Goal: Find specific page/section: Find specific page/section

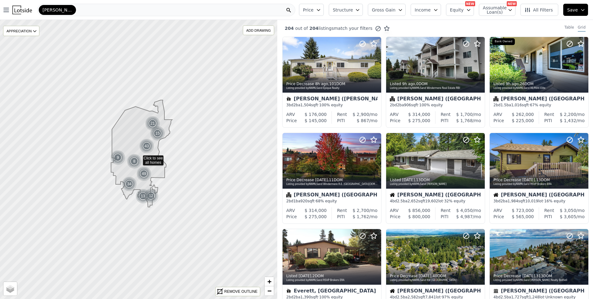
click at [69, 11] on div "[PERSON_NAME]" at bounding box center [166, 10] width 258 height 12
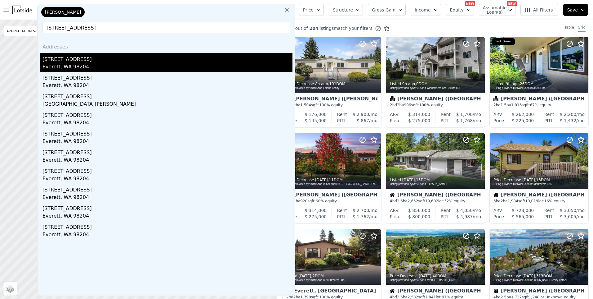
type input "[STREET_ADDRESS]"
click at [59, 67] on div "Everett, WA 98204" at bounding box center [168, 67] width 250 height 9
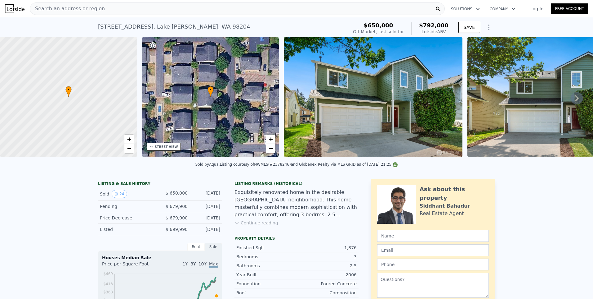
click at [119, 9] on div "Search an address or region" at bounding box center [237, 8] width 415 height 12
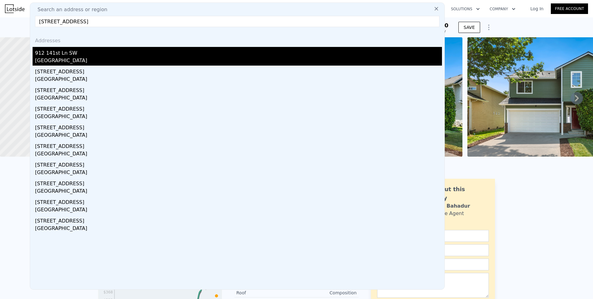
type input "[STREET_ADDRESS]"
click at [60, 54] on div "912 141st Ln SW" at bounding box center [238, 52] width 407 height 10
